Goal: Communication & Community: Answer question/provide support

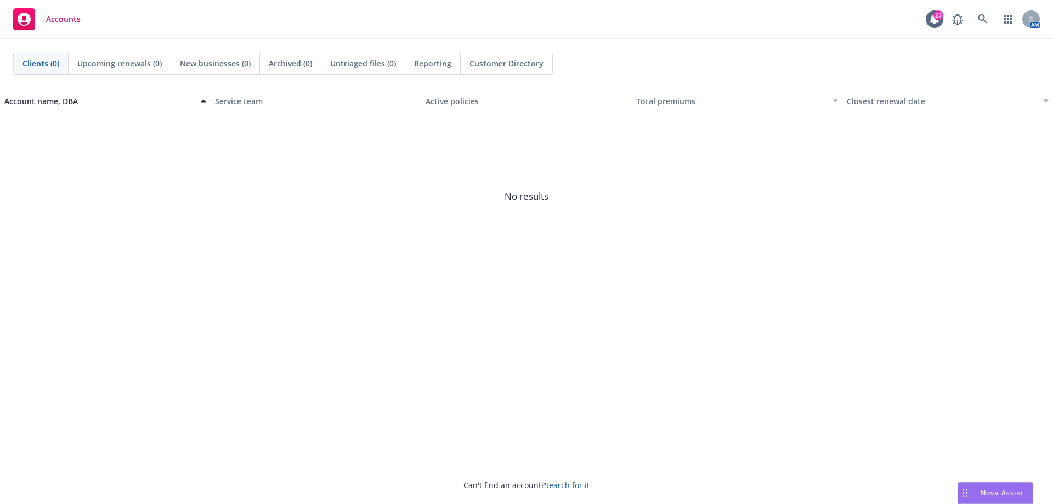
click at [1003, 490] on span "Nova Assist" at bounding box center [1001, 492] width 43 height 9
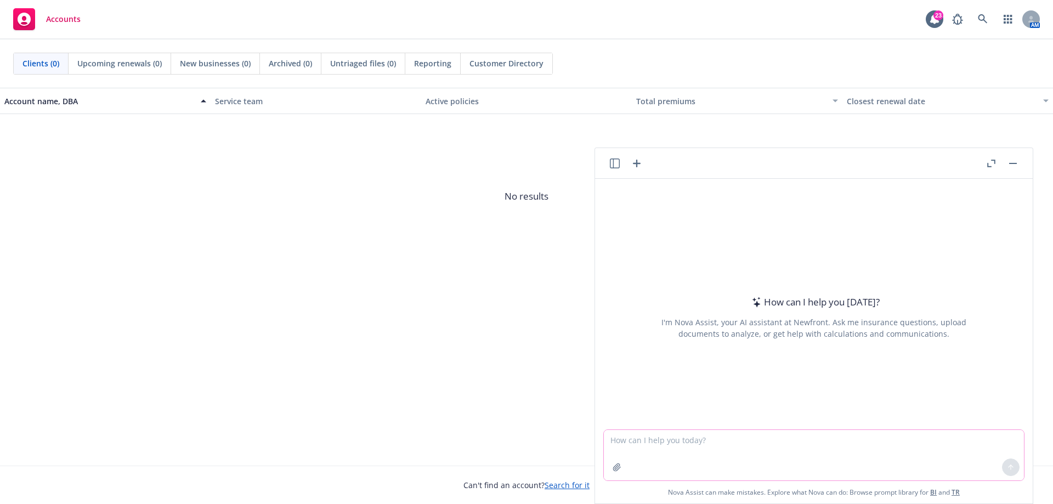
click at [782, 448] on textarea at bounding box center [814, 455] width 420 height 50
click at [839, 443] on textarea "create an email to respond to the attached email and include" at bounding box center [814, 455] width 420 height 52
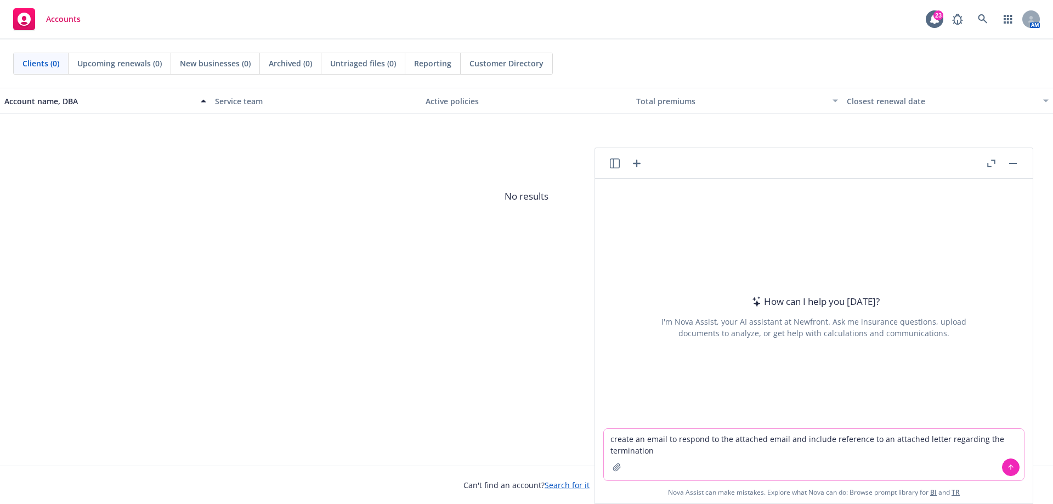
drag, startPoint x: 642, startPoint y: 440, endPoint x: 651, endPoint y: 435, distance: 9.8
click at [643, 440] on textarea "create an email to respond to the attached email and include reference to an at…" at bounding box center [814, 455] width 420 height 52
click at [723, 452] on textarea "create a professional email to respond to the attached email and include refere…" at bounding box center [814, 455] width 420 height 52
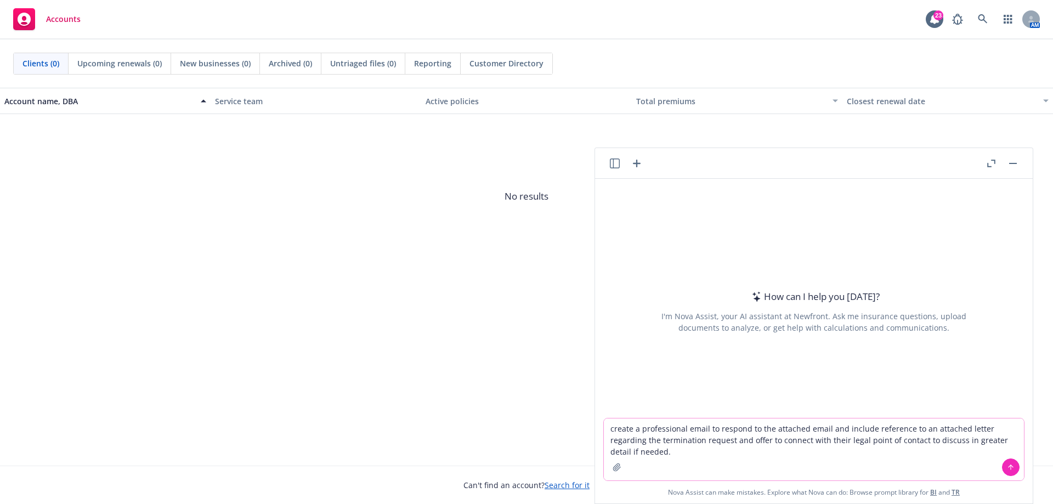
type textarea "create a professional email to respond to the attached email and include refere…"
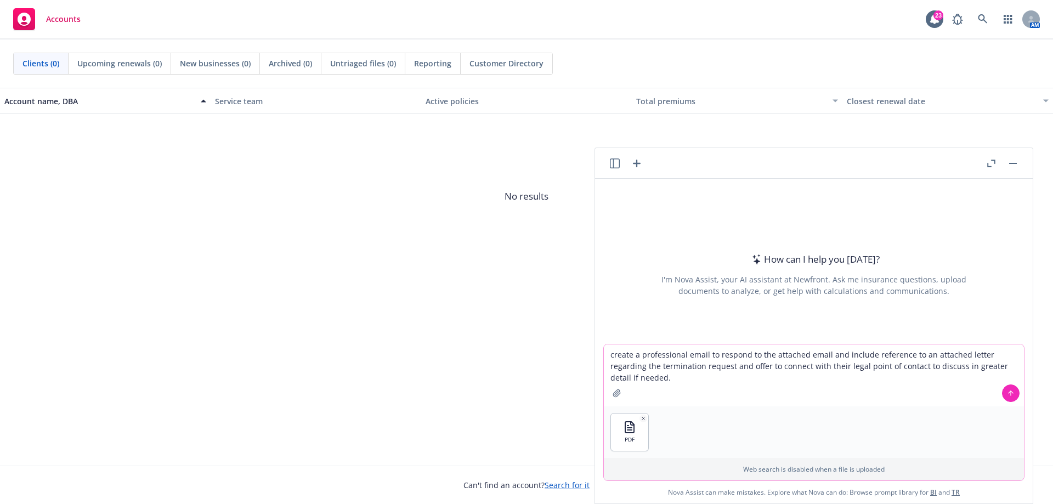
click at [1007, 392] on icon at bounding box center [1011, 393] width 8 height 8
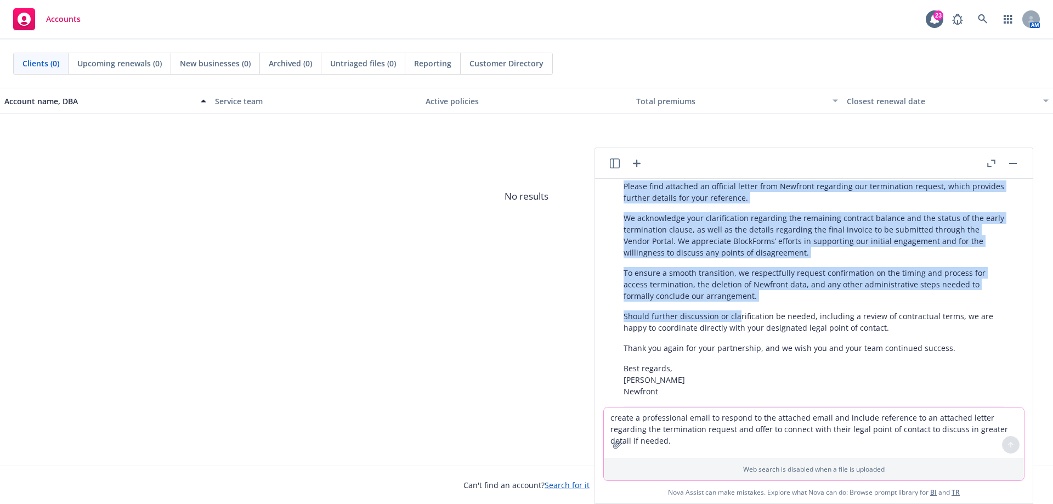
scroll to position [280, 0]
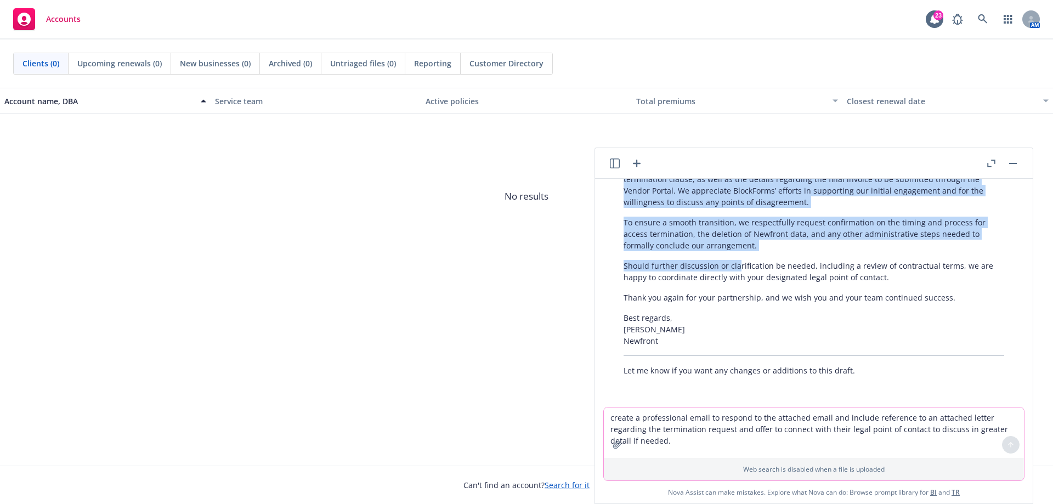
drag, startPoint x: 625, startPoint y: 249, endPoint x: 737, endPoint y: 266, distance: 113.0
click at [737, 266] on div "Here’s a professional email draft you can use to respond to BlockForms regardin…" at bounding box center [813, 191] width 402 height 380
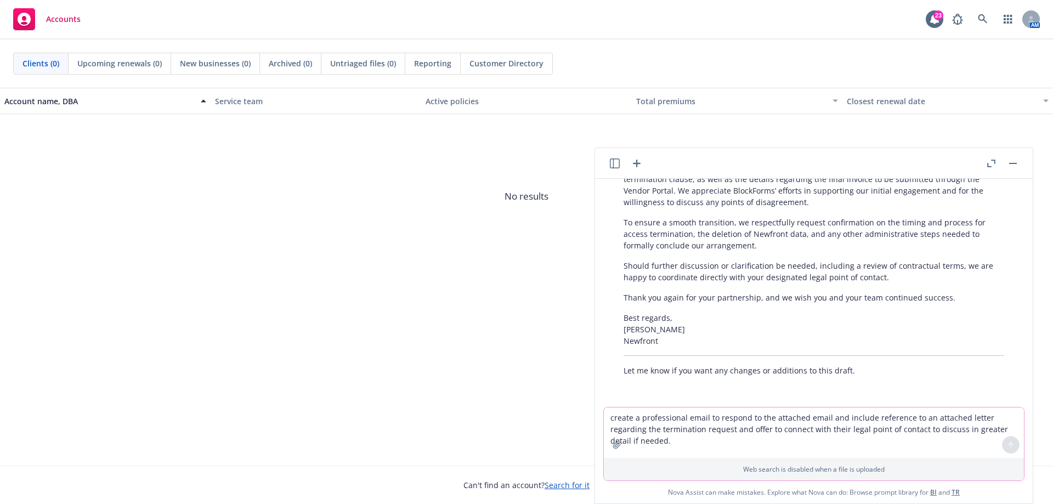
click at [719, 421] on textarea "create a professional email to respond to the attached email and include refere…" at bounding box center [814, 432] width 420 height 50
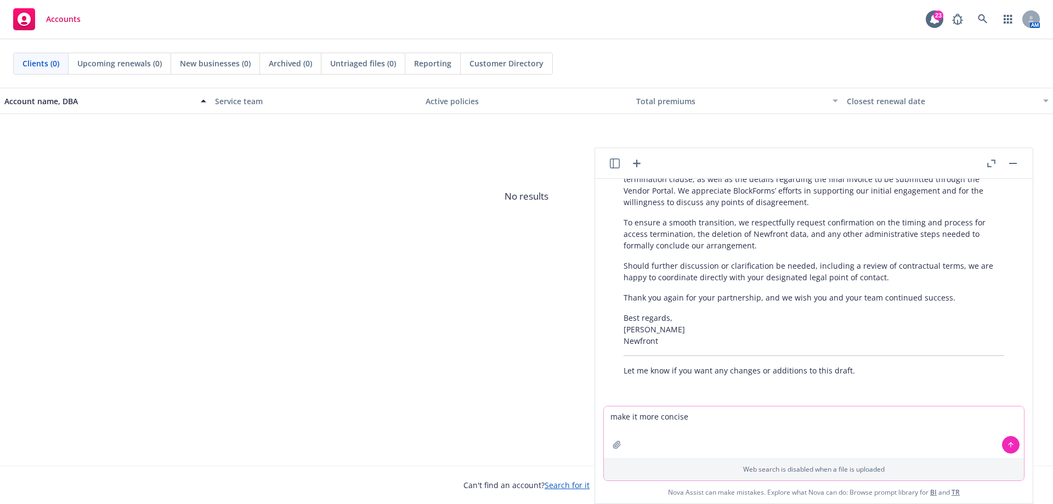
type textarea "make it more concise"
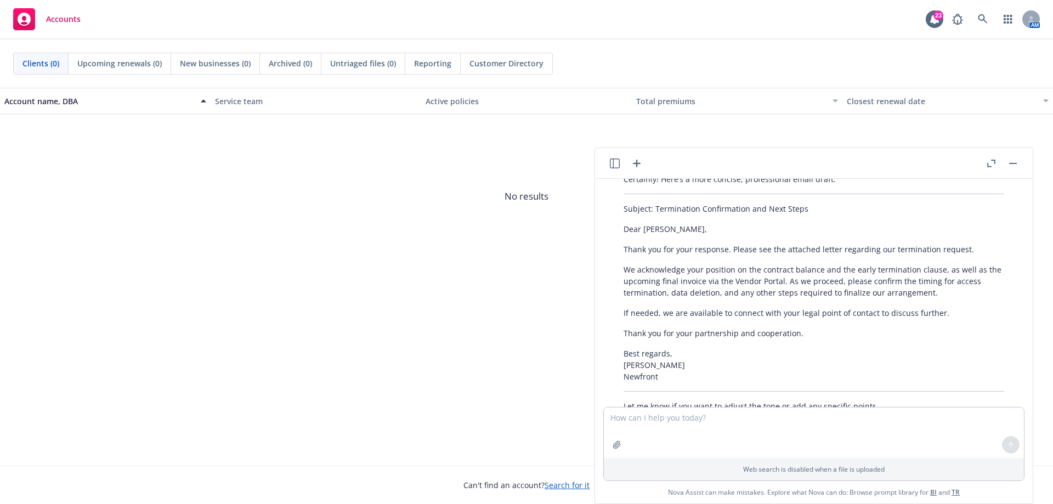
scroll to position [519, 0]
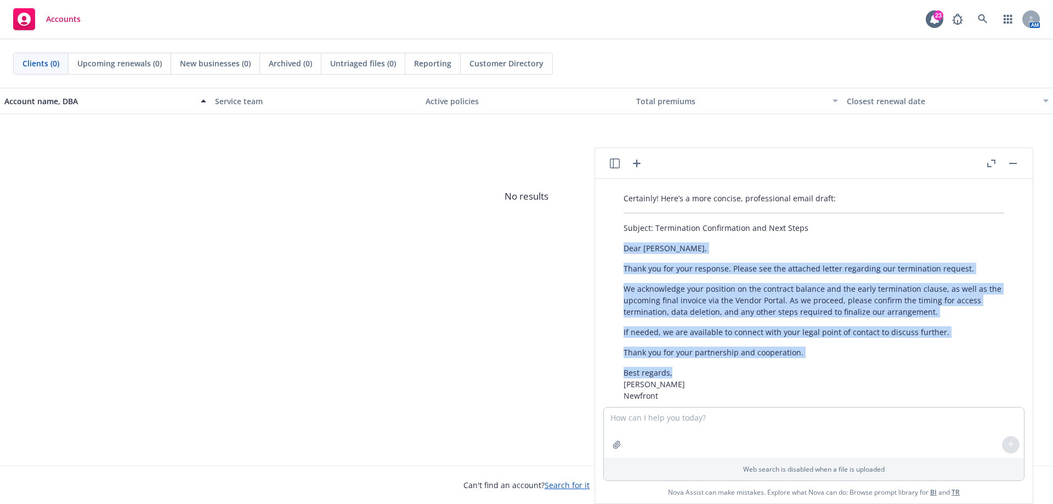
drag, startPoint x: 624, startPoint y: 251, endPoint x: 809, endPoint y: 368, distance: 218.6
click at [809, 368] on div "Certainly! Here’s a more concise, professional email draft: Subject: Terminatio…" at bounding box center [813, 311] width 402 height 247
copy div "Dear [PERSON_NAME], Thank you for your response. Please see the attached letter…"
